Goal: Transaction & Acquisition: Purchase product/service

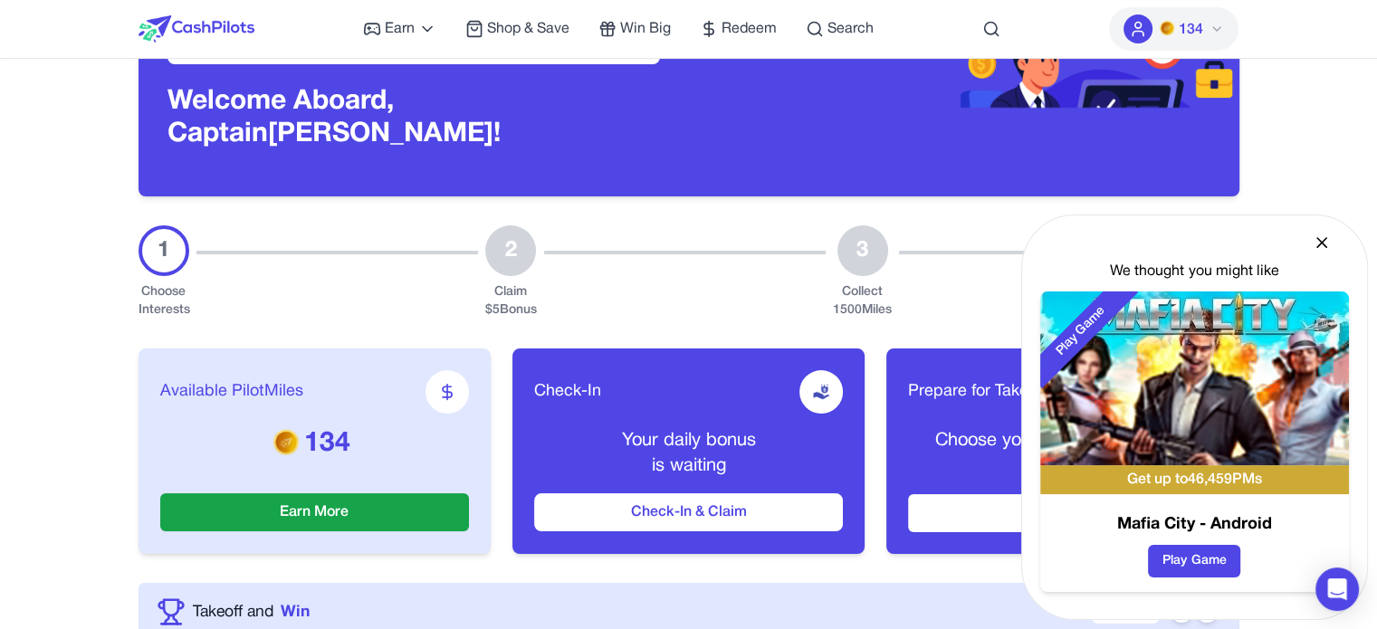
scroll to position [181, 0]
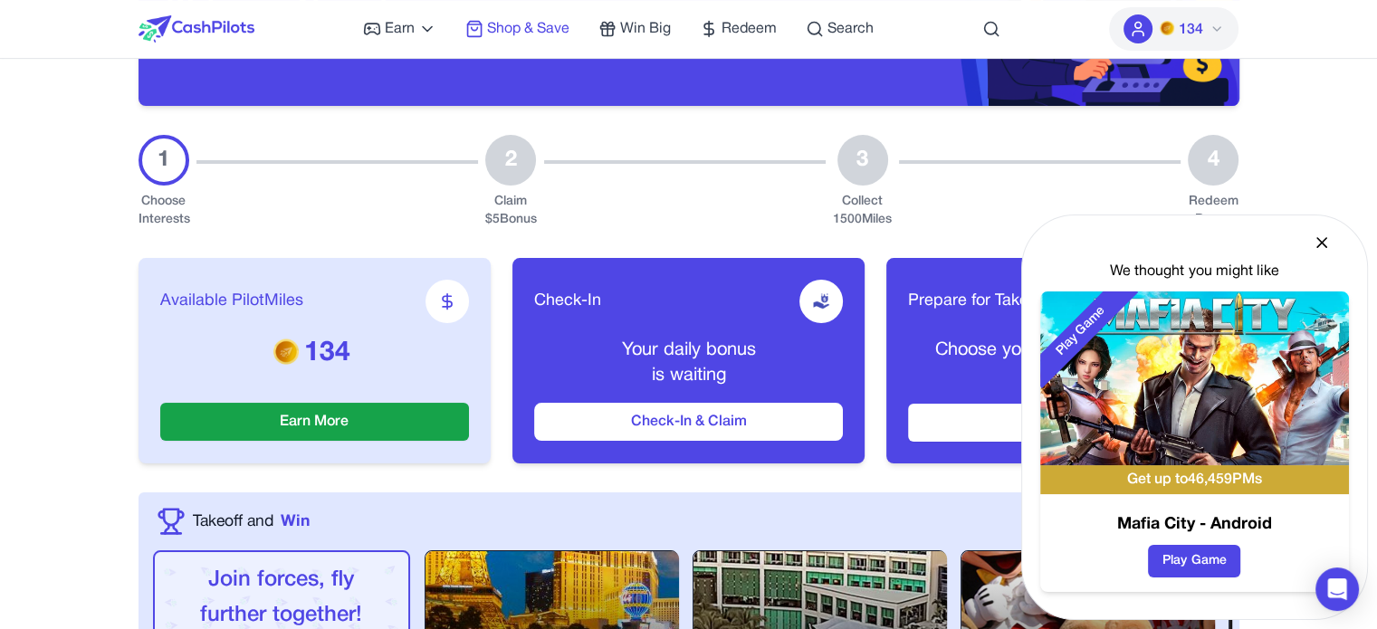
click at [543, 30] on span "Shop & Save" at bounding box center [528, 29] width 82 height 22
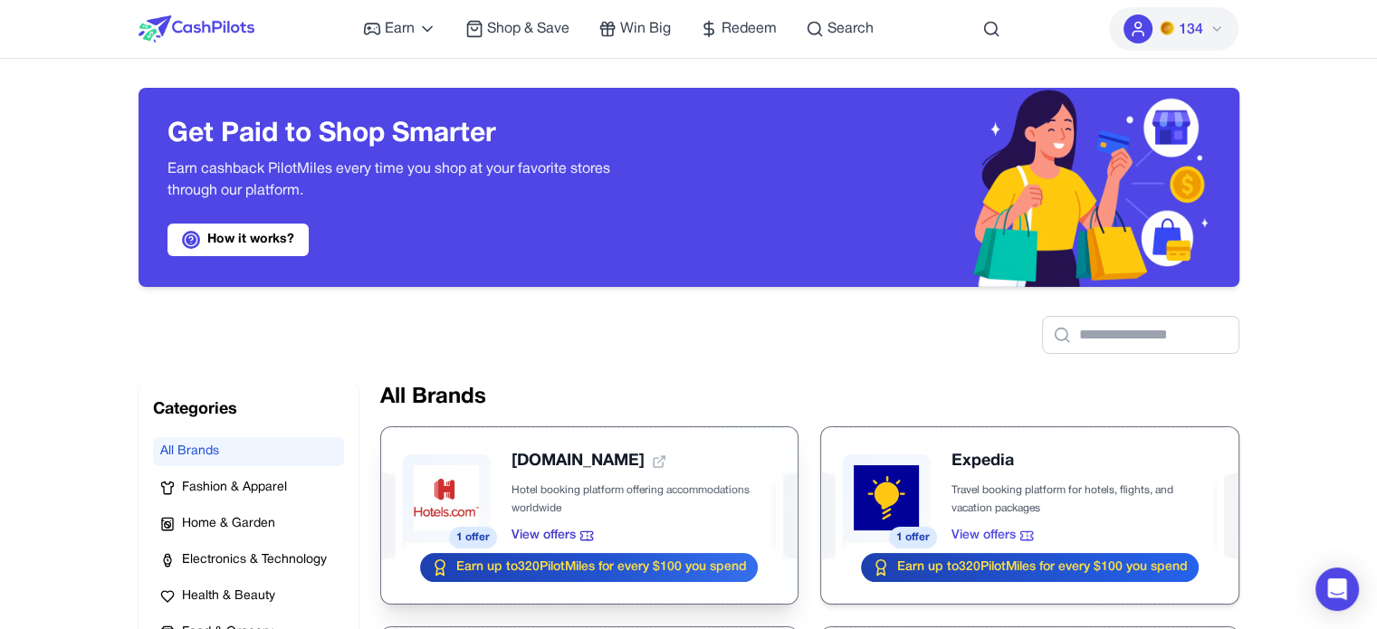
click at [582, 496] on div at bounding box center [589, 515] width 416 height 177
